Goal: Information Seeking & Learning: Learn about a topic

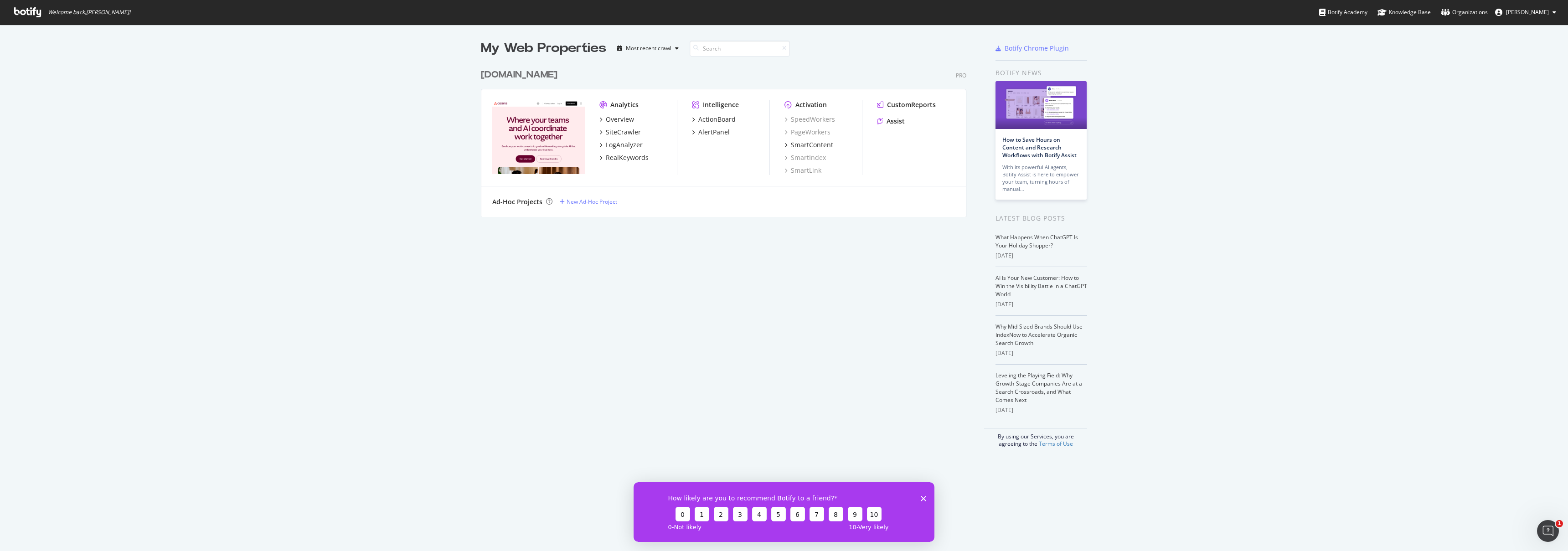
click at [520, 73] on div "[DOMAIN_NAME]" at bounding box center [519, 75] width 76 height 13
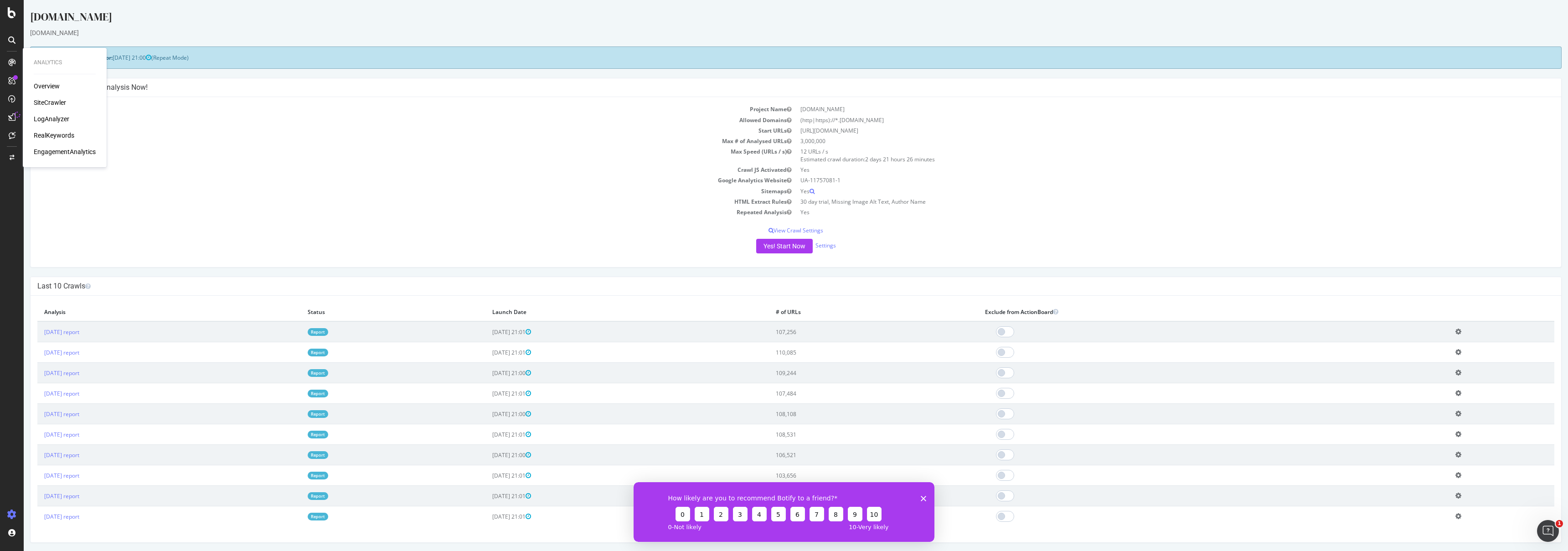
click at [54, 83] on div "Overview" at bounding box center [47, 86] width 26 height 9
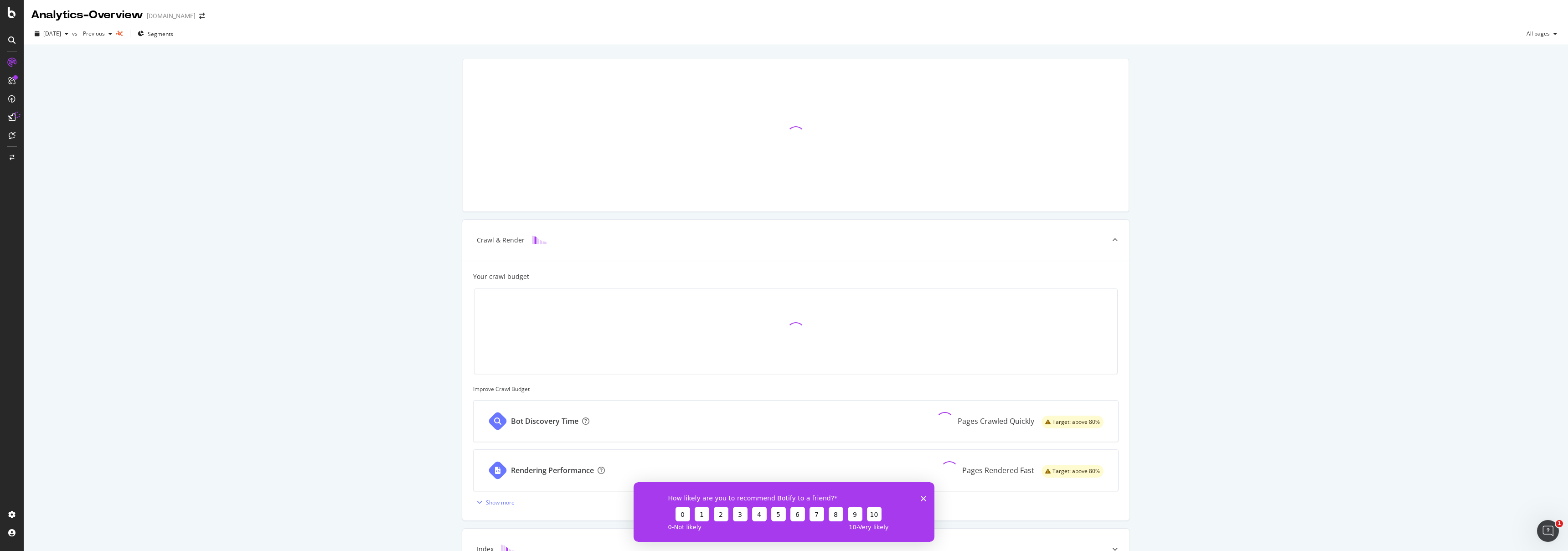
drag, startPoint x: 922, startPoint y: 499, endPoint x: 921, endPoint y: 483, distance: 16.0
click at [922, 499] on icon "Close survey" at bounding box center [923, 498] width 6 height 6
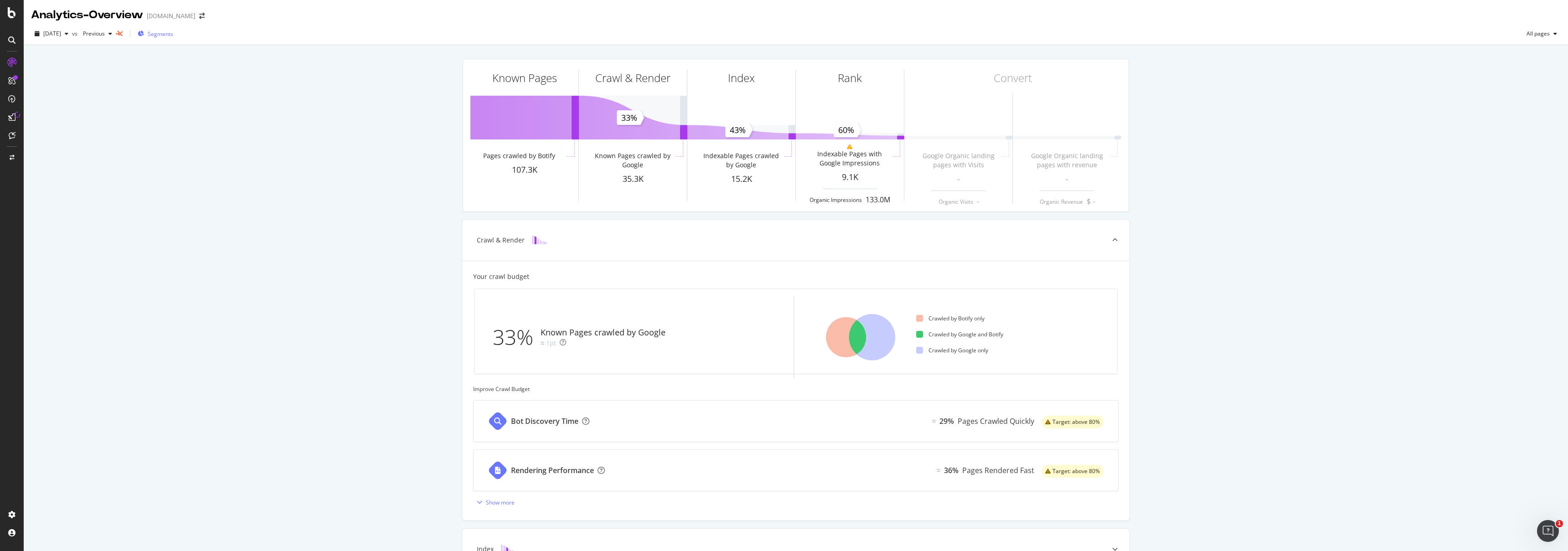
click at [165, 29] on div "Segments" at bounding box center [155, 34] width 36 height 14
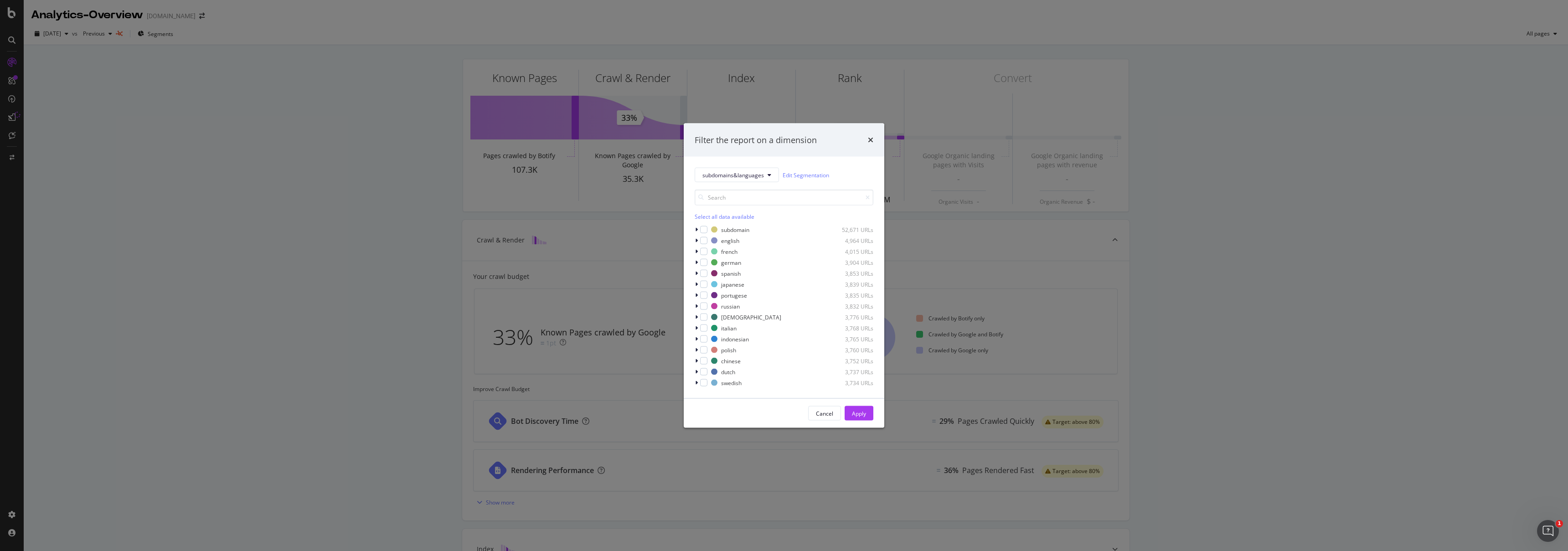
click at [709, 218] on div "Select all data available" at bounding box center [784, 216] width 179 height 8
click at [702, 229] on icon "modal" at bounding box center [704, 229] width 4 height 4
drag, startPoint x: 860, startPoint y: 410, endPoint x: 956, endPoint y: 402, distance: 96.3
click at [860, 410] on div "Apply" at bounding box center [859, 413] width 14 height 8
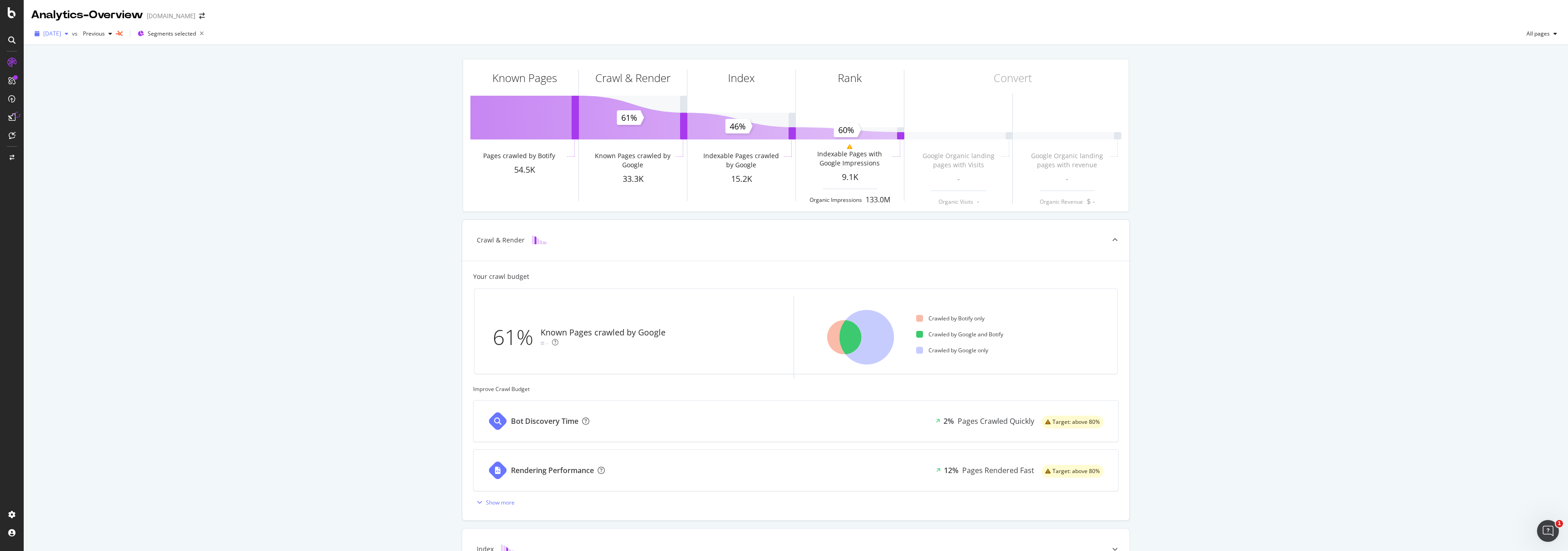
click at [35, 35] on icon "button" at bounding box center [37, 33] width 5 height 6
click at [111, 88] on div "2025 Aug. 22nd 110K URLs" at bounding box center [91, 83] width 108 height 13
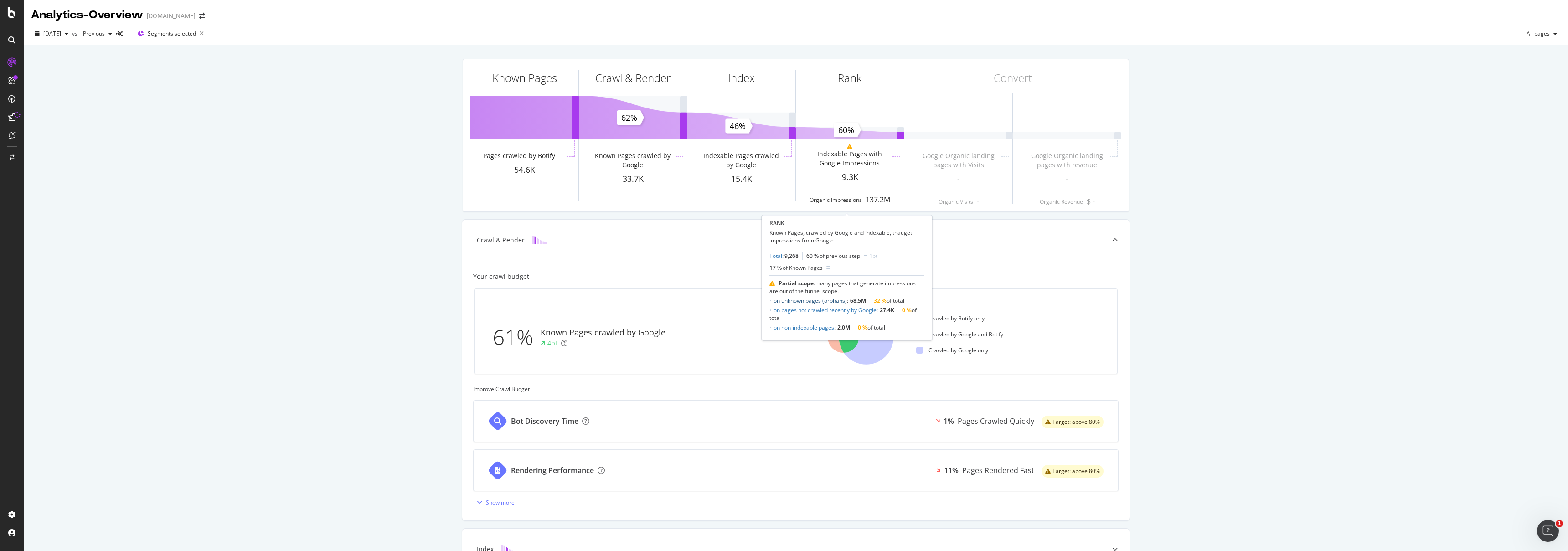
click at [838, 298] on link "on unknown pages (orphans)" at bounding box center [810, 300] width 73 height 8
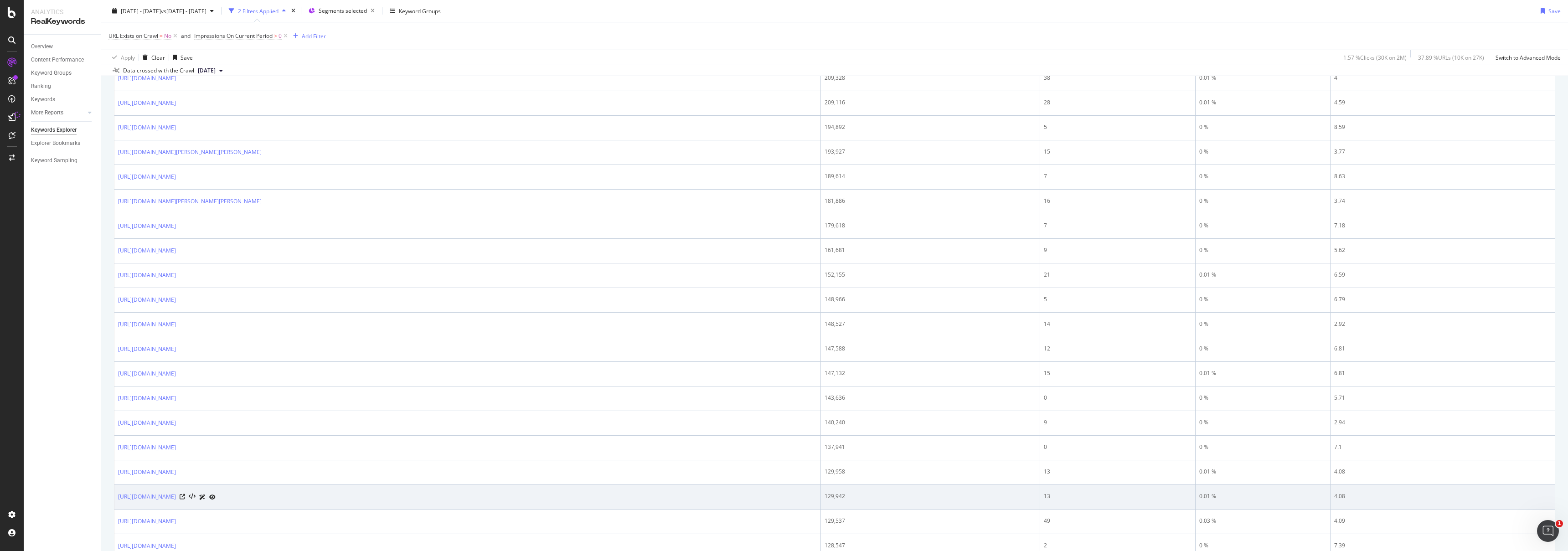
scroll to position [984, 0]
